Goal: Task Accomplishment & Management: Manage account settings

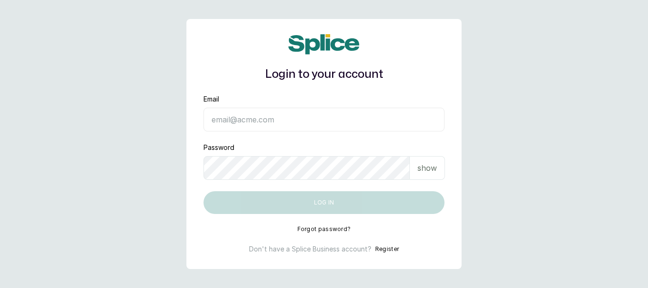
click at [250, 119] on input "Email" at bounding box center [323, 120] width 241 height 24
click at [259, 122] on input "Email" at bounding box center [323, 120] width 241 height 24
type input "info.numbersconsulting@gmail.com"
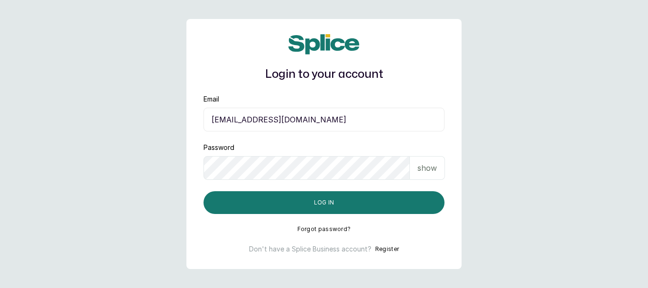
click at [428, 166] on p "show" at bounding box center [426, 167] width 19 height 11
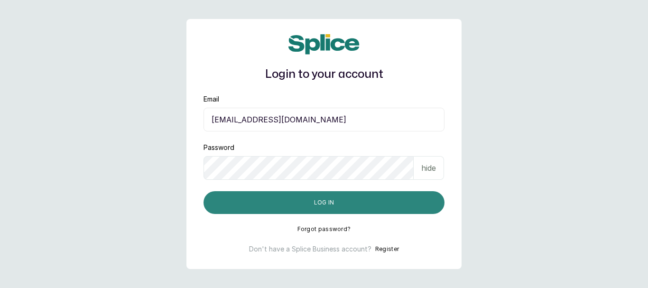
click at [322, 201] on button "Log in" at bounding box center [323, 202] width 241 height 23
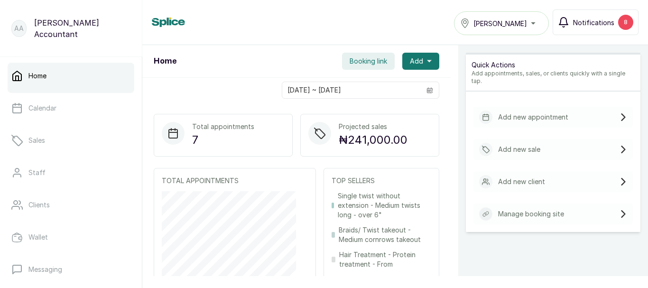
click at [624, 23] on div "8" at bounding box center [625, 22] width 15 height 15
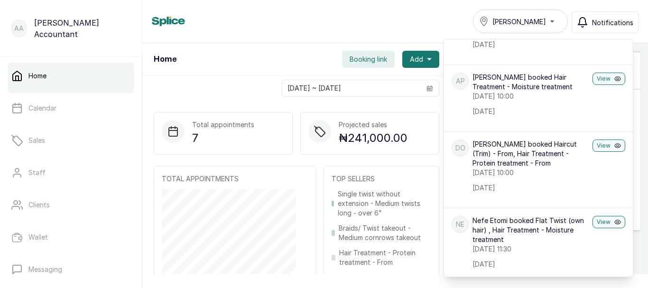
scroll to position [1479, 0]
click at [278, 14] on div "Home Tasala Ikoyi Notifications Notifications PE Precious Ekezie booked Hair Tr…" at bounding box center [395, 21] width 486 height 24
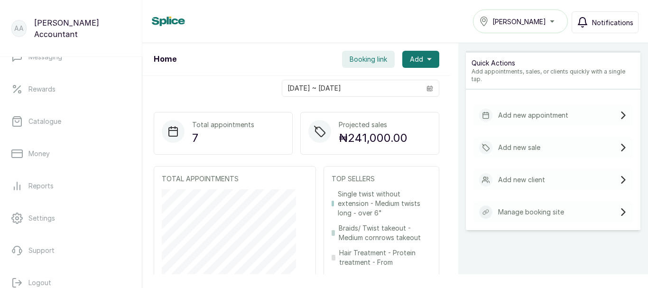
scroll to position [227, 0]
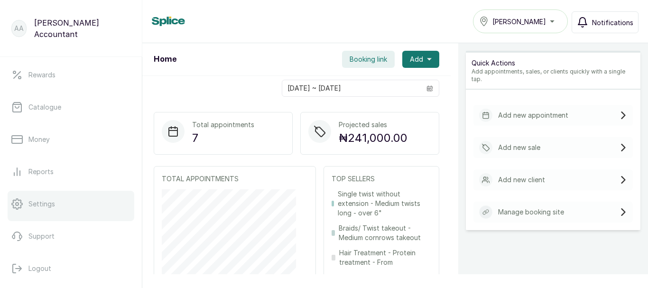
click at [43, 204] on p "Settings" at bounding box center [41, 203] width 27 height 9
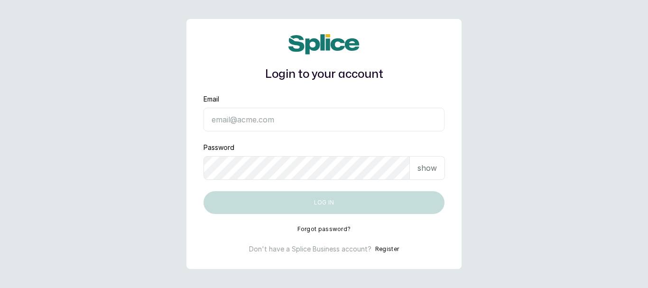
click at [237, 121] on input "Email" at bounding box center [323, 120] width 241 height 24
click at [235, 120] on input "Email" at bounding box center [323, 120] width 241 height 24
type input "info.numbersconsulting@gmail.com"
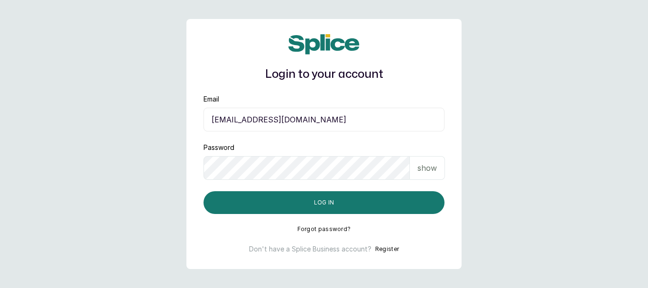
click at [426, 169] on p "show" at bounding box center [426, 167] width 19 height 11
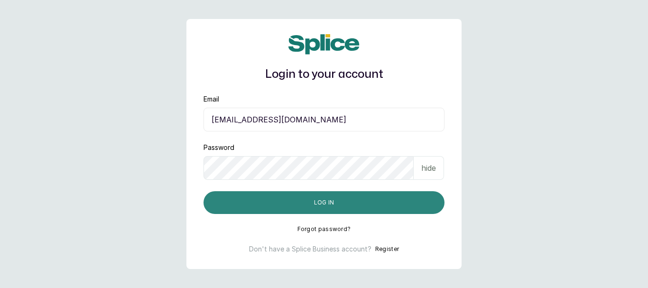
click at [315, 201] on button "Log in" at bounding box center [323, 202] width 241 height 23
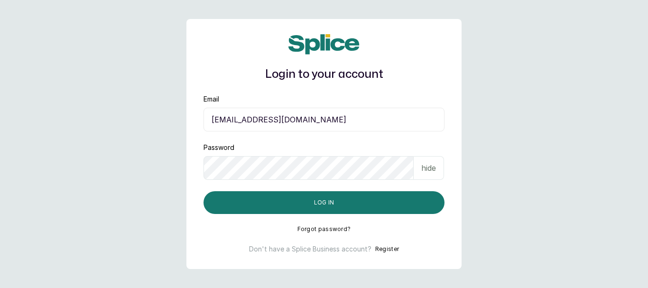
click at [202, 170] on div "Login to your account Email info.numbersconsulting@gmail.com Password hide Log …" at bounding box center [323, 143] width 275 height 249
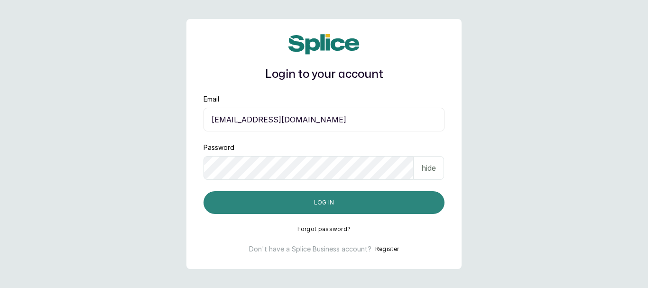
click at [328, 205] on button "Log in" at bounding box center [323, 202] width 241 height 23
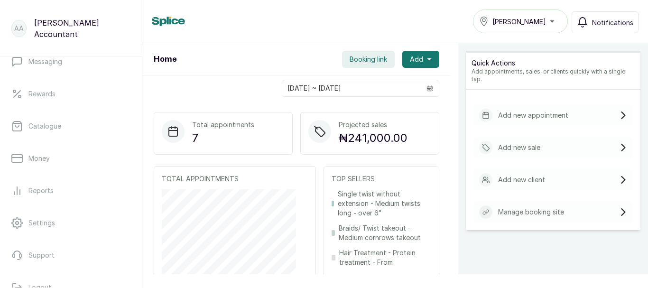
scroll to position [227, 0]
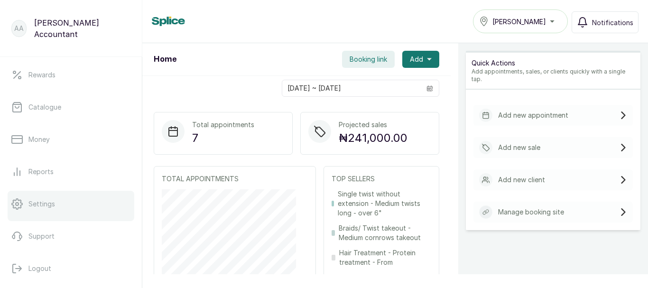
click at [53, 202] on p "Settings" at bounding box center [41, 203] width 27 height 9
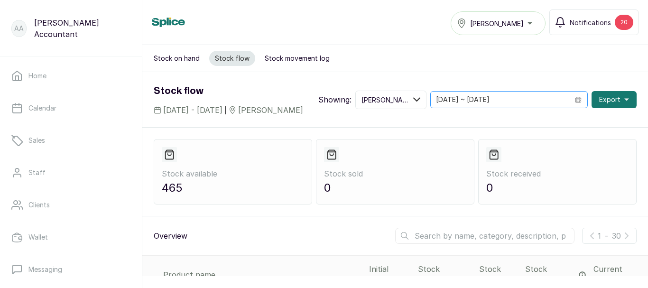
click at [575, 98] on icon "calendar" at bounding box center [578, 99] width 7 height 7
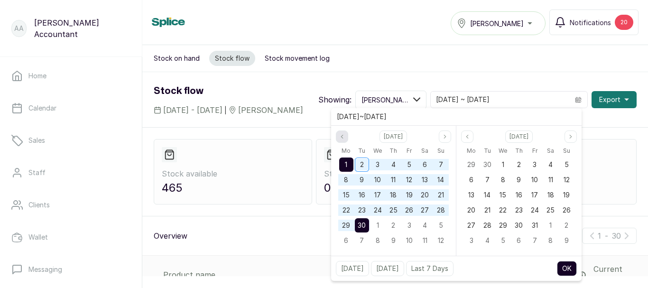
click at [342, 137] on icon "page previous" at bounding box center [342, 137] width 6 height 6
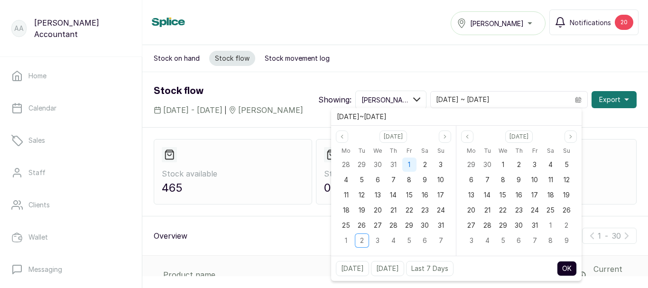
click at [408, 163] on span "1" at bounding box center [409, 164] width 2 height 8
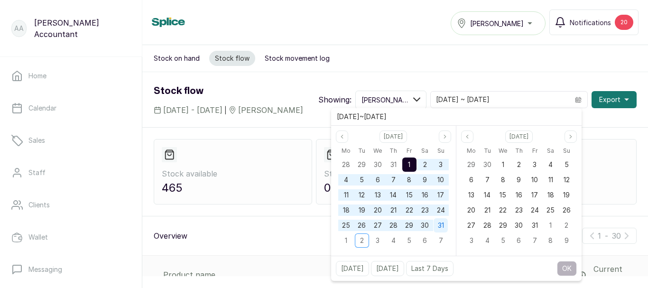
click at [442, 225] on span "31" at bounding box center [441, 225] width 6 height 8
click at [567, 268] on button "OK" at bounding box center [567, 268] width 20 height 15
type input "01/08/2025 ~ 31/08/2025"
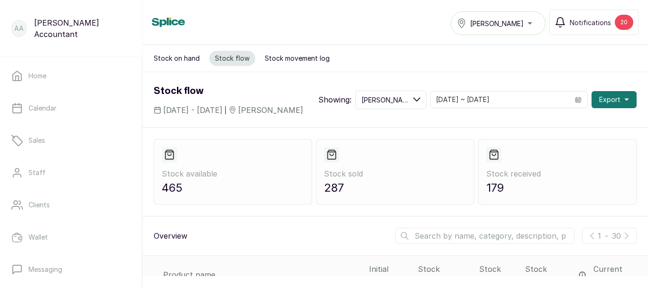
click at [294, 58] on button "Stock movement log" at bounding box center [297, 58] width 76 height 15
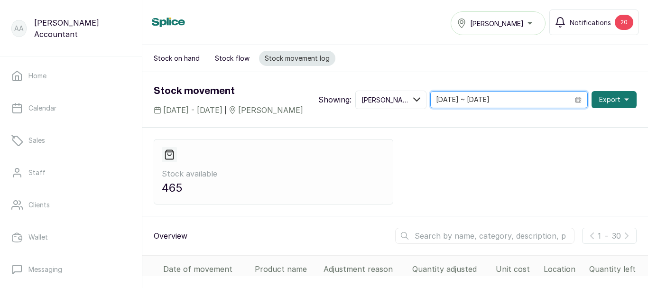
click at [539, 97] on input "01/09/2025 ~ 30/09/2025" at bounding box center [500, 100] width 138 height 16
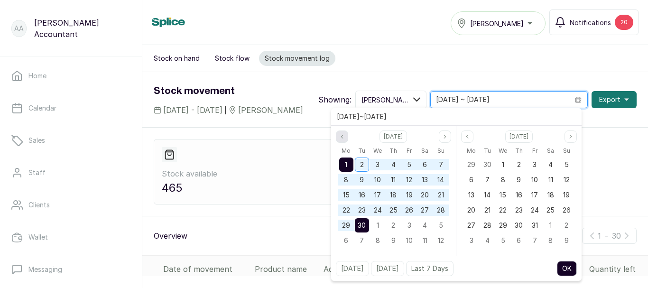
click at [340, 137] on icon "page previous" at bounding box center [342, 137] width 6 height 6
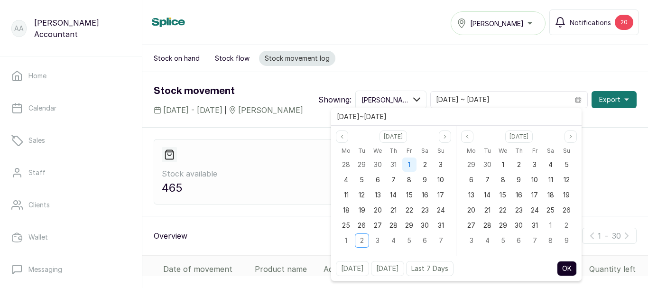
click at [405, 162] on div "1" at bounding box center [409, 164] width 14 height 14
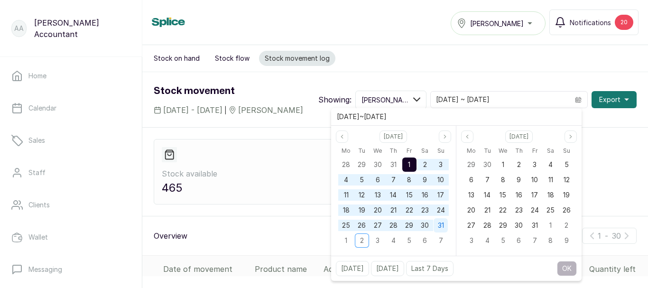
click at [441, 224] on span "31" at bounding box center [441, 225] width 6 height 8
click at [567, 266] on button "OK" at bounding box center [567, 268] width 20 height 15
type input "01/08/2025 ~ 31/08/2025"
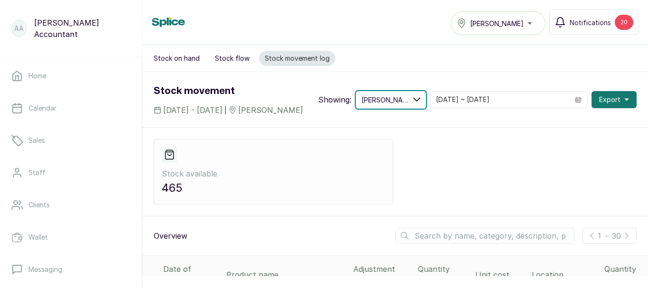
click at [420, 100] on icon at bounding box center [416, 100] width 7 height 8
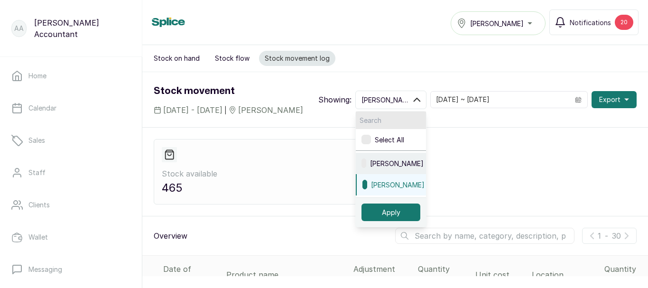
click at [415, 161] on span "Tasala Ikoyi" at bounding box center [397, 163] width 54 height 10
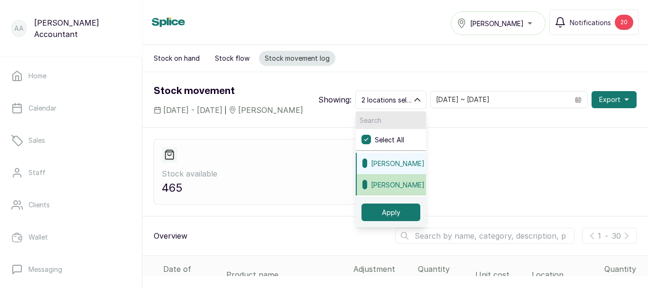
click at [367, 182] on label at bounding box center [364, 184] width 5 height 9
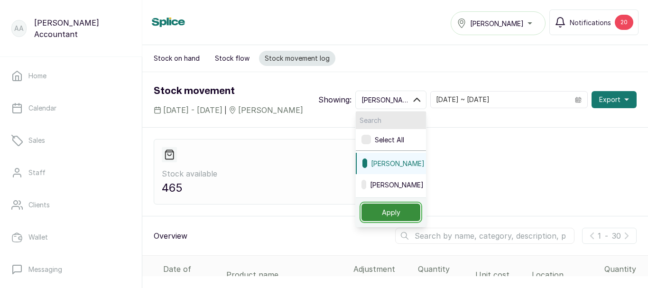
click at [409, 212] on button "Apply" at bounding box center [390, 212] width 59 height 18
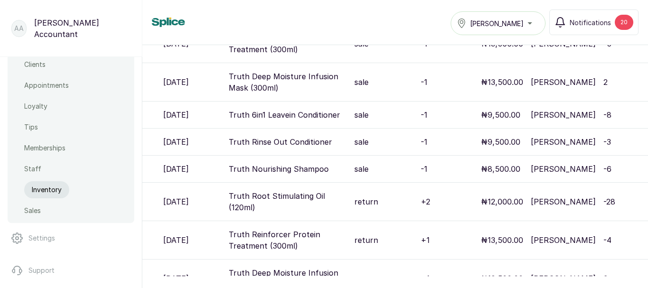
scroll to position [406, 0]
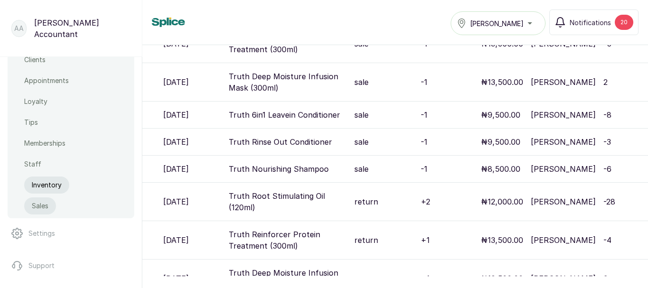
click at [37, 206] on p "Sales" at bounding box center [40, 205] width 17 height 9
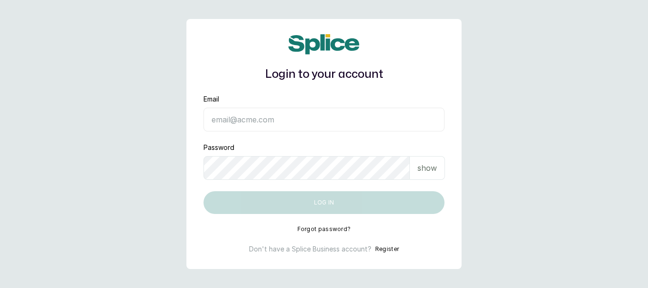
click at [267, 117] on input "Email" at bounding box center [323, 120] width 241 height 24
type input "[EMAIL_ADDRESS][DOMAIN_NAME]"
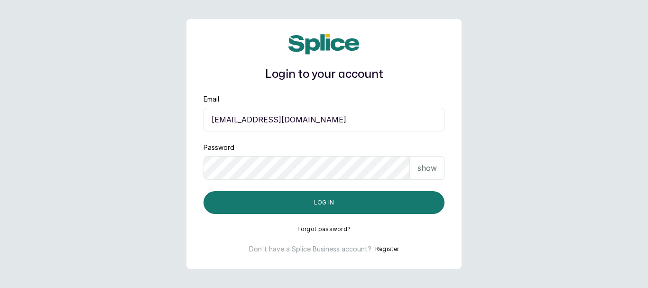
click at [427, 165] on p "show" at bounding box center [426, 167] width 19 height 11
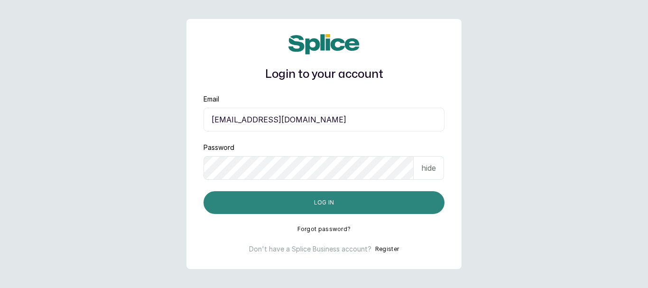
click at [314, 201] on button "Log in" at bounding box center [323, 202] width 241 height 23
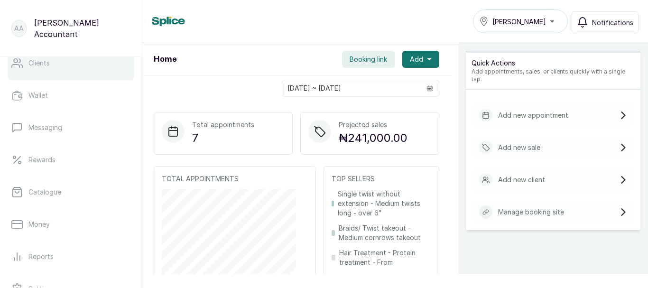
scroll to position [149, 0]
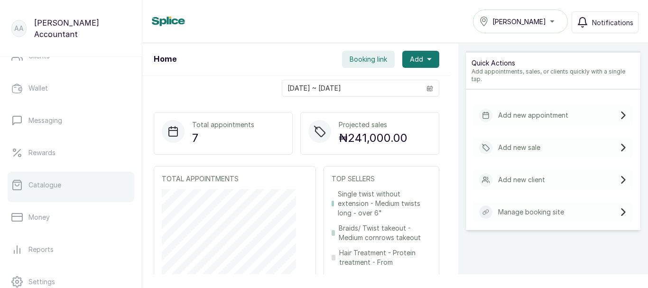
click at [54, 191] on link "Catalogue" at bounding box center [71, 185] width 127 height 27
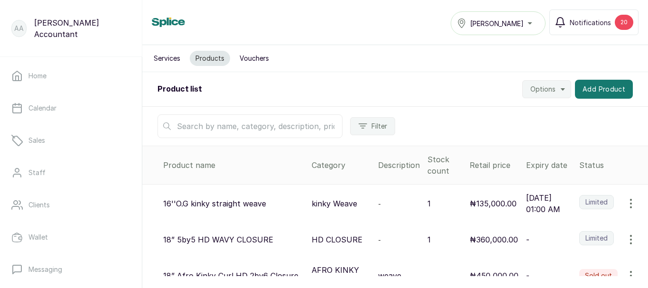
click at [259, 57] on button "Vouchers" at bounding box center [254, 58] width 41 height 15
